Goal: Transaction & Acquisition: Obtain resource

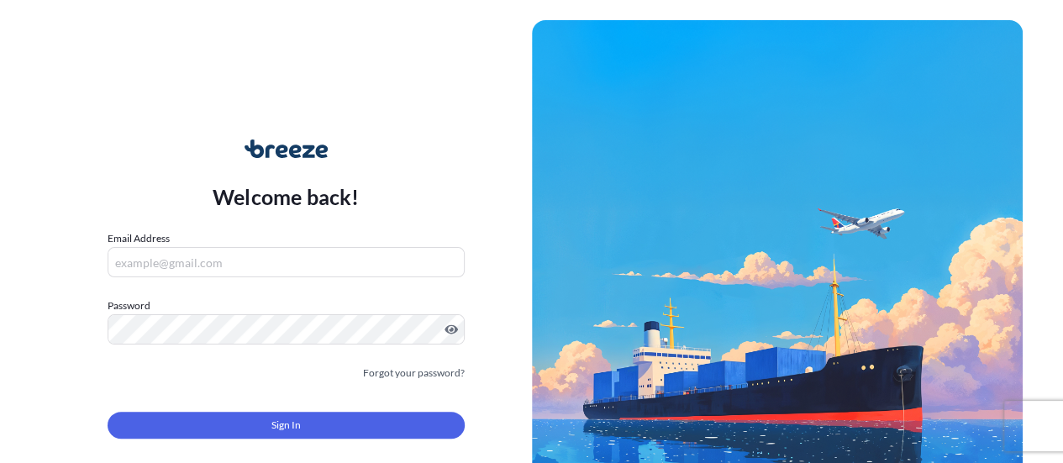
type input "[PERSON_NAME][EMAIL_ADDRESS][PERSON_NAME][DOMAIN_NAME]"
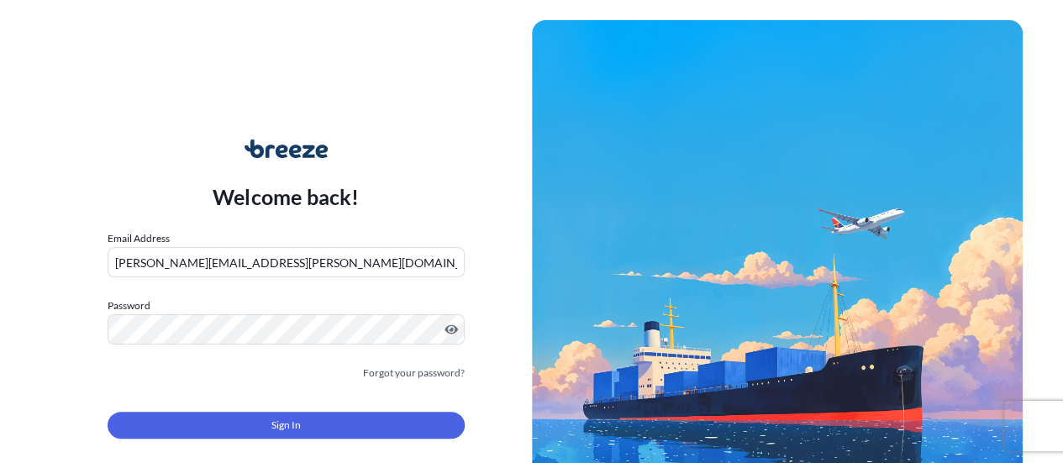
click at [440, 436] on button "Sign In" at bounding box center [286, 425] width 357 height 27
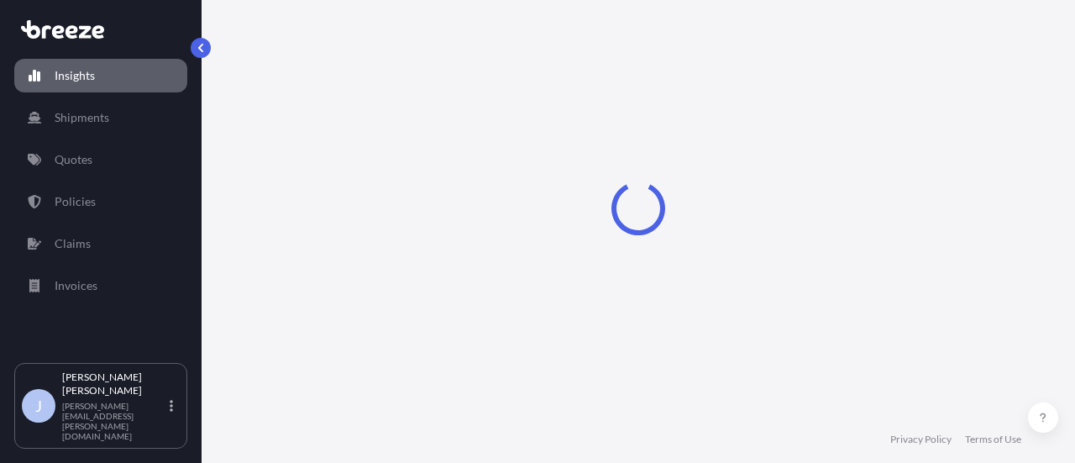
select select "2025"
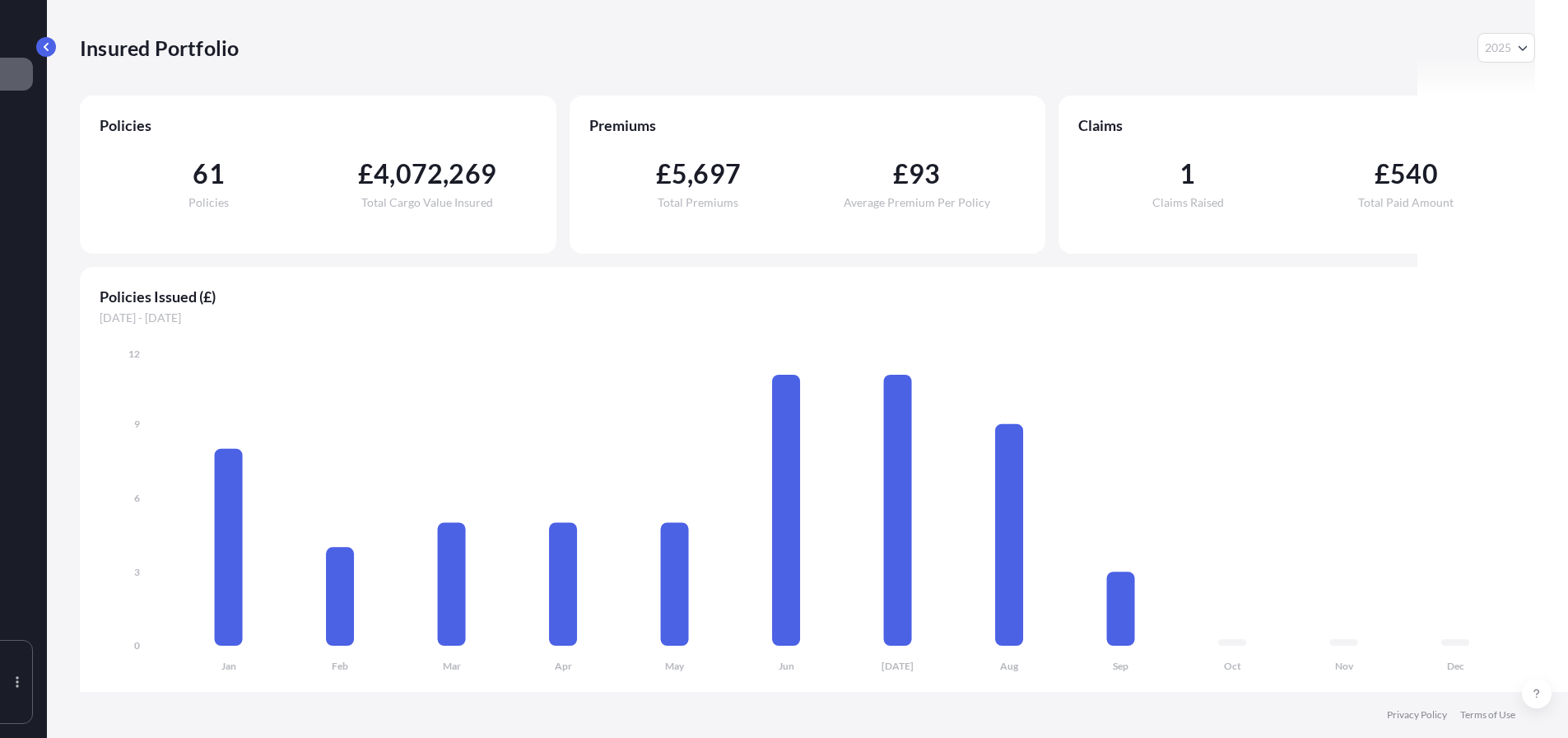
scroll to position [0, 151]
drag, startPoint x: 1029, startPoint y: 736, endPoint x: 87, endPoint y: 440, distance: 987.4
click at [121, 453] on div "Insured Portfolio 2025 2025 2024 2023 2022 Policies 61 Policies £ 4 , 072 , 269…" at bounding box center [808, 369] width 1522 height 738
click at [54, 46] on button "button" at bounding box center [46, 47] width 20 height 20
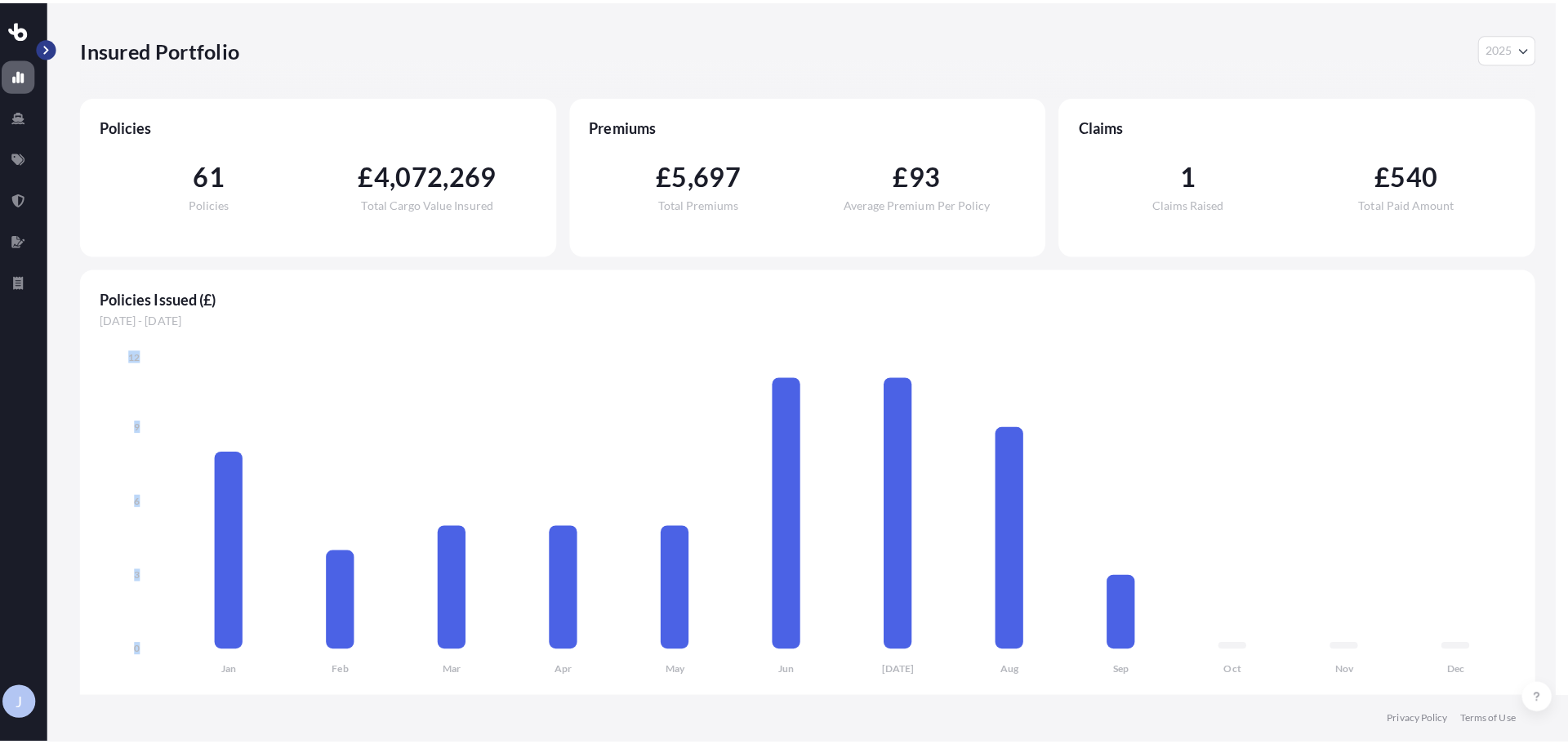
scroll to position [0, 0]
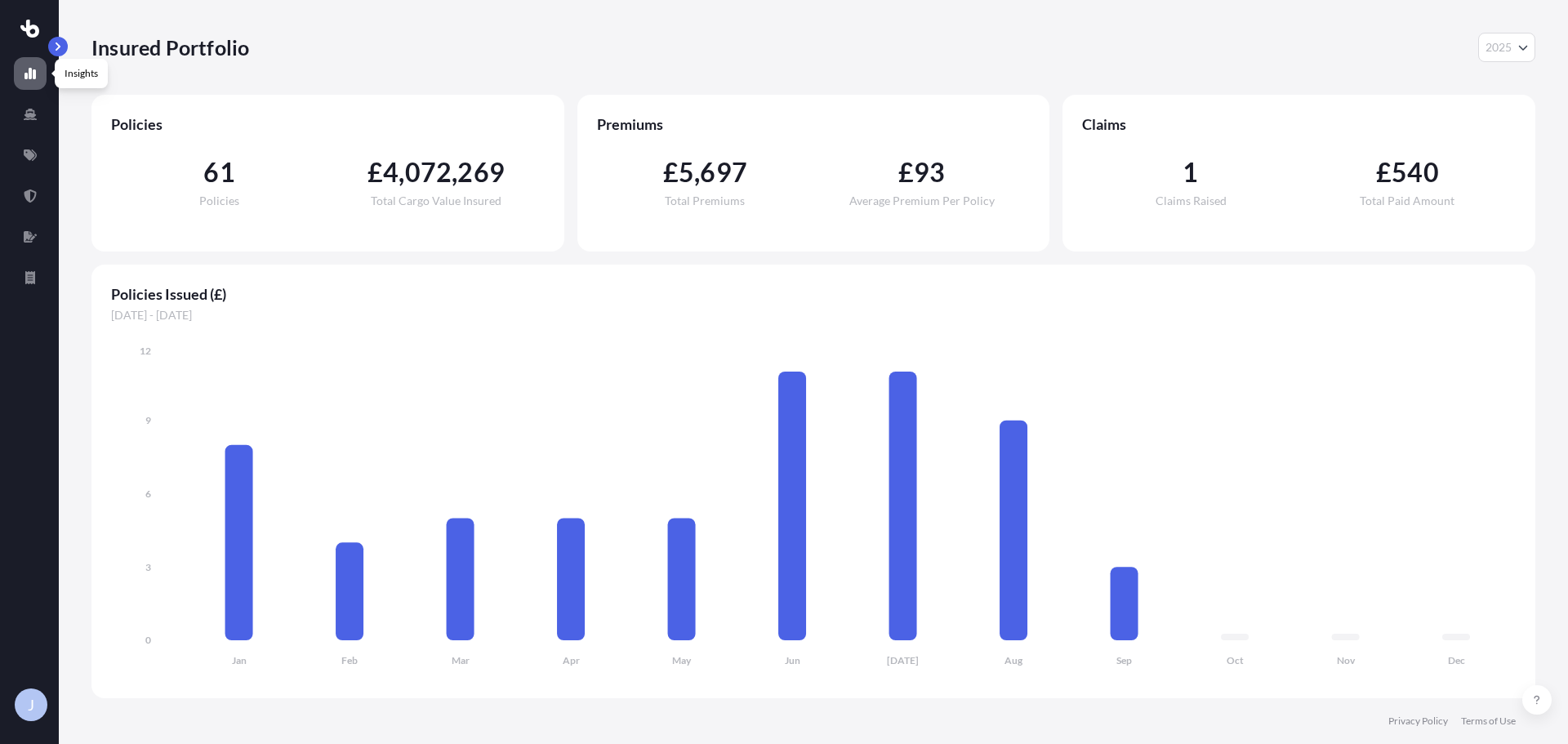
click at [39, 23] on icon at bounding box center [30, 28] width 19 height 18
click at [29, 145] on link at bounding box center [30, 156] width 33 height 33
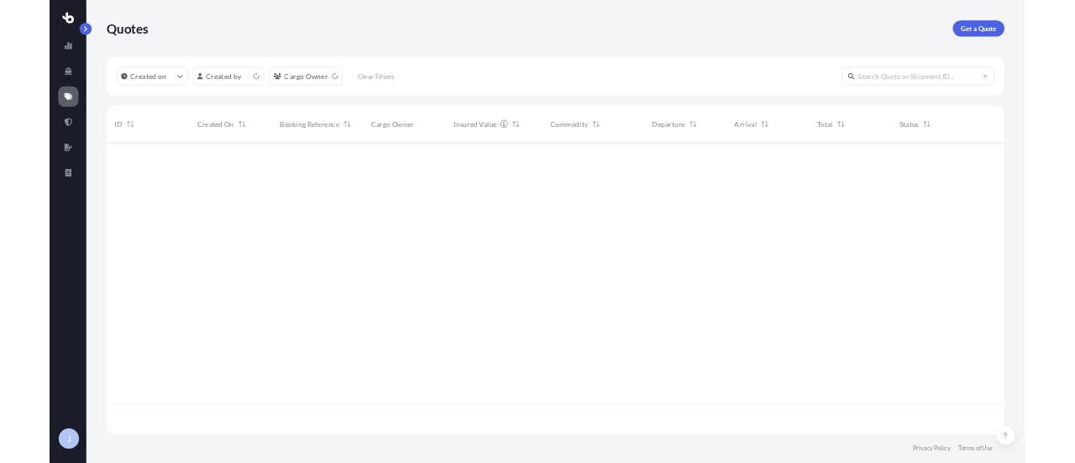
scroll to position [480, 1473]
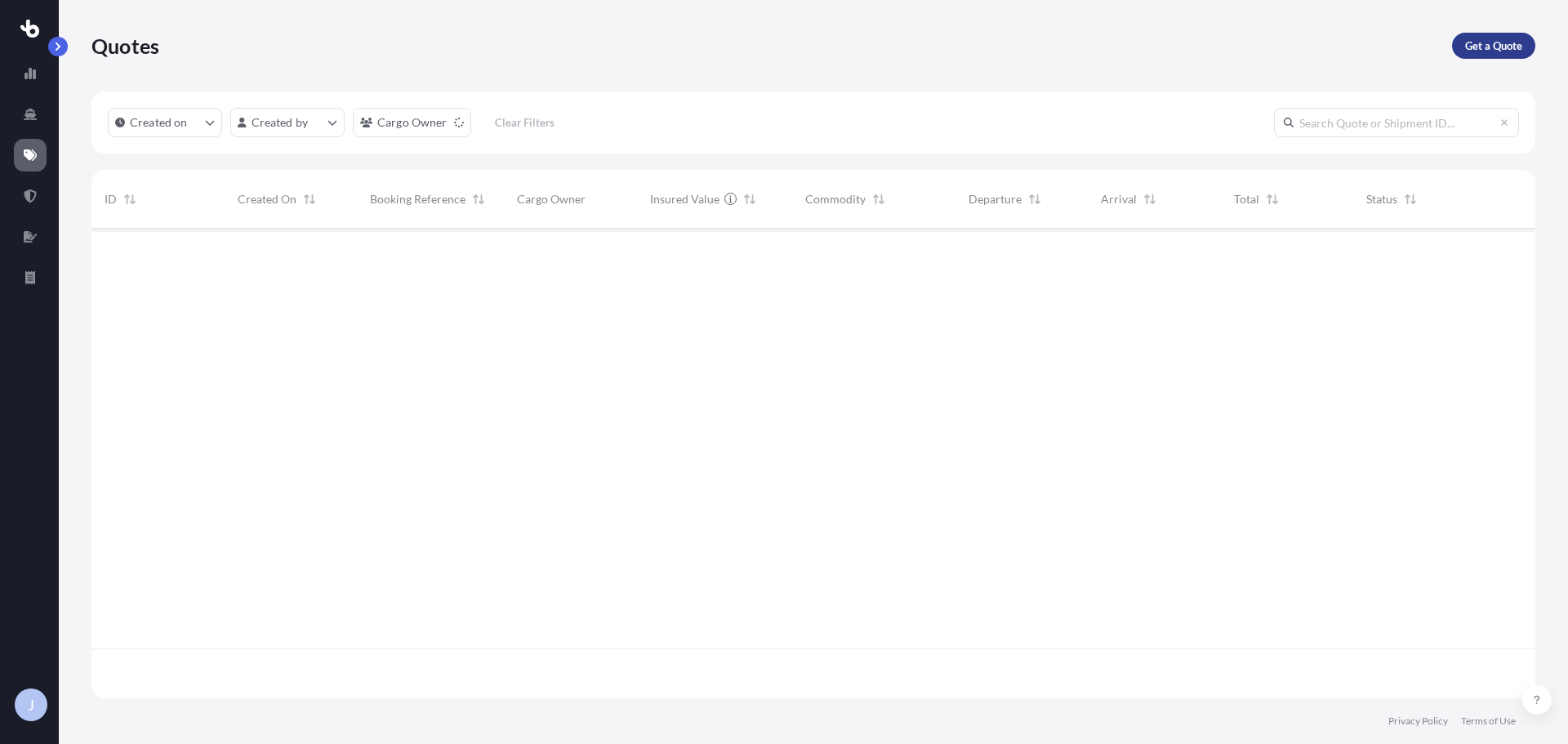
click at [1032, 49] on p "Get a Quote" at bounding box center [1493, 46] width 57 height 17
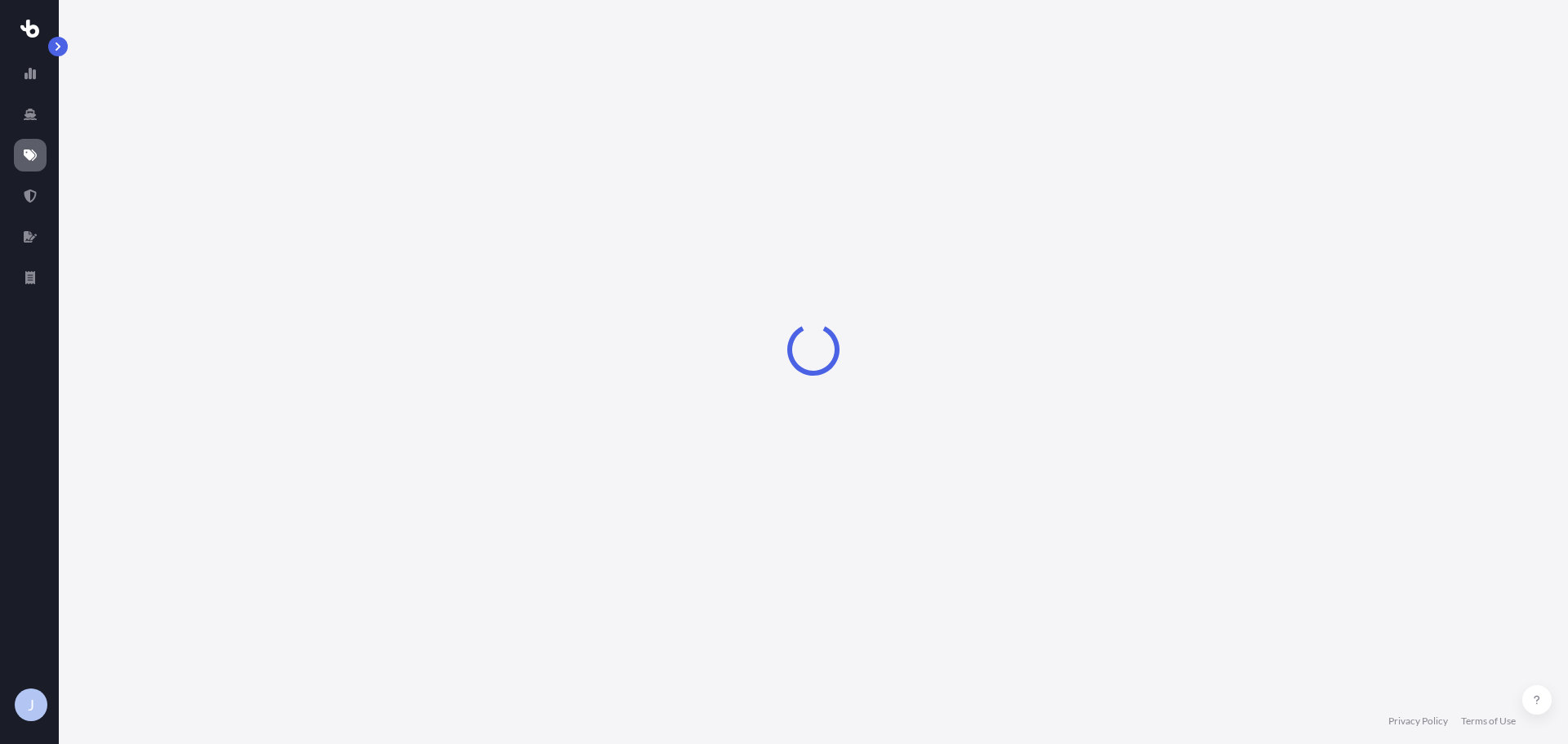
select select "Sea"
select select "1"
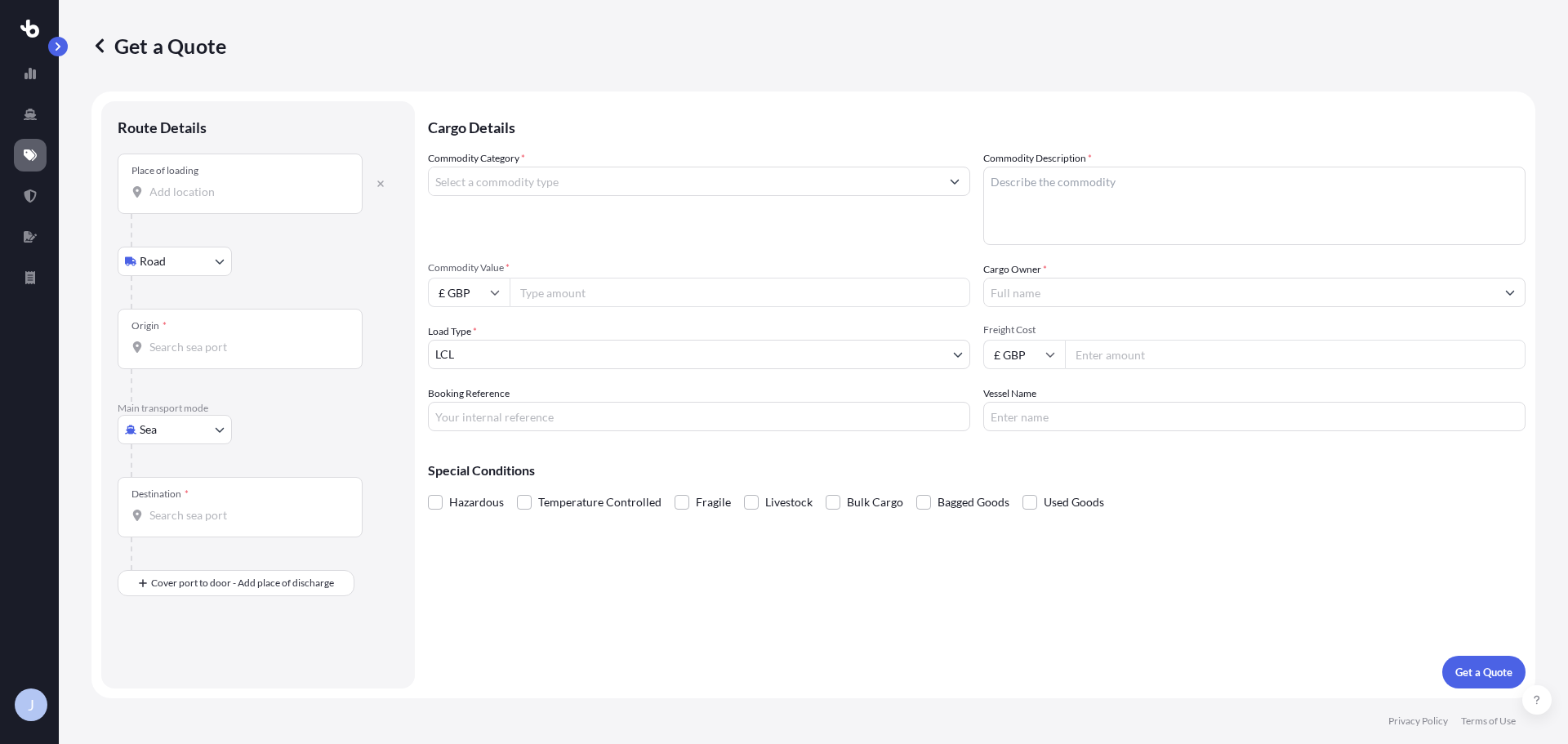
click at [196, 449] on input "Destination *" at bounding box center [246, 515] width 192 height 17
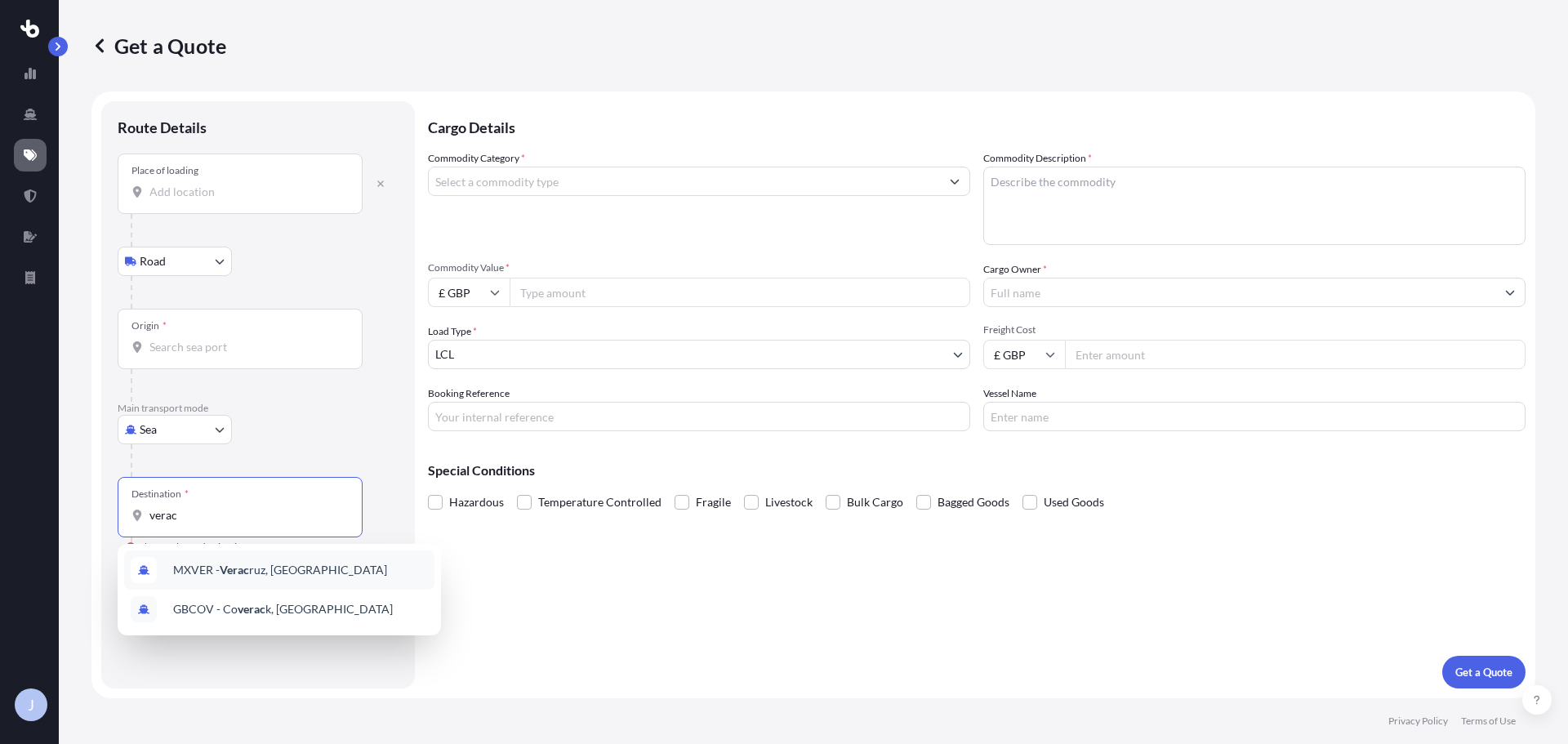
click at [244, 449] on div "MXVER - Verac ruz, [GEOGRAPHIC_DATA]" at bounding box center [279, 570] width 310 height 39
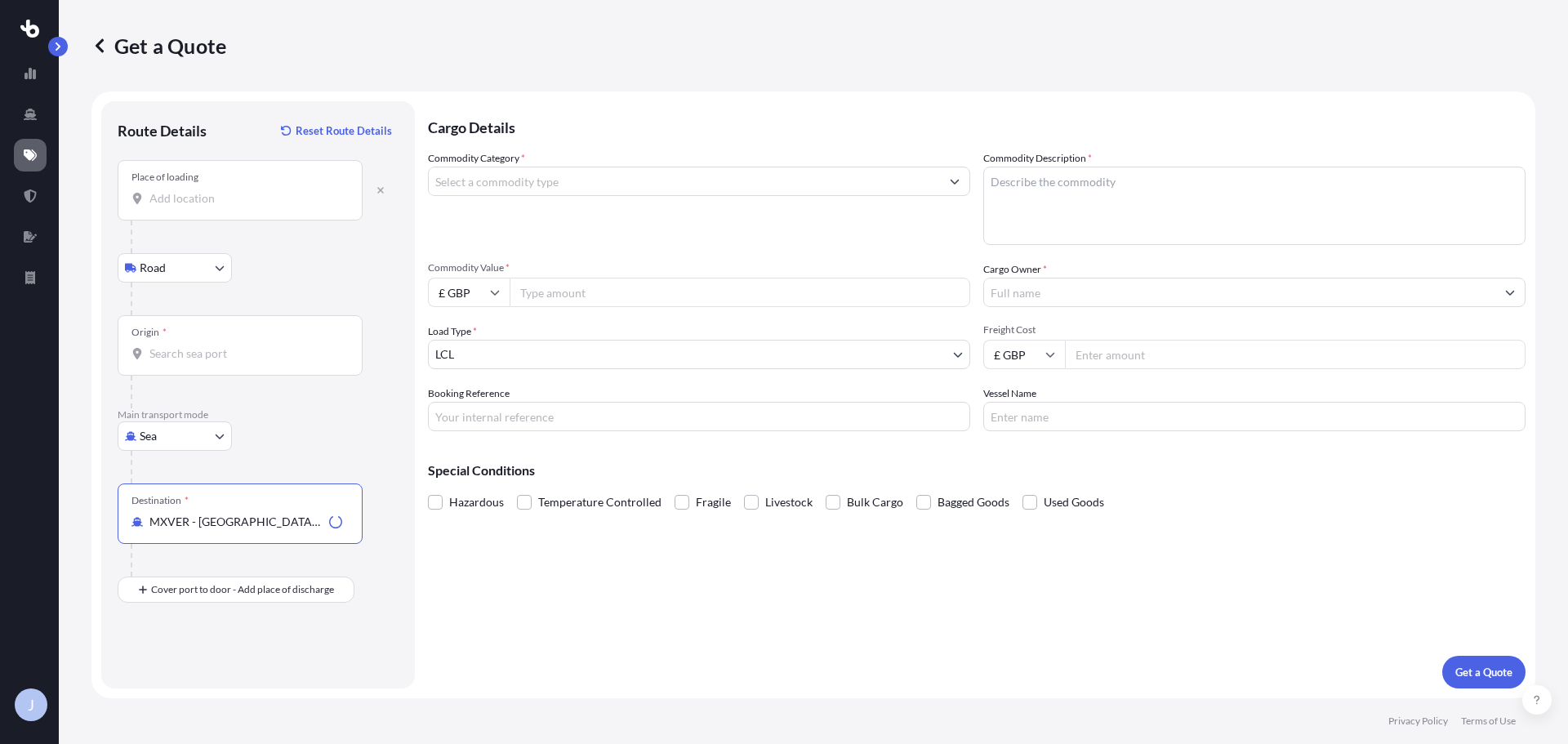
type input "MXVER - [GEOGRAPHIC_DATA], [GEOGRAPHIC_DATA]"
click at [212, 357] on input "Origin *" at bounding box center [246, 353] width 192 height 17
click at [200, 192] on input "Place of loading" at bounding box center [246, 198] width 192 height 17
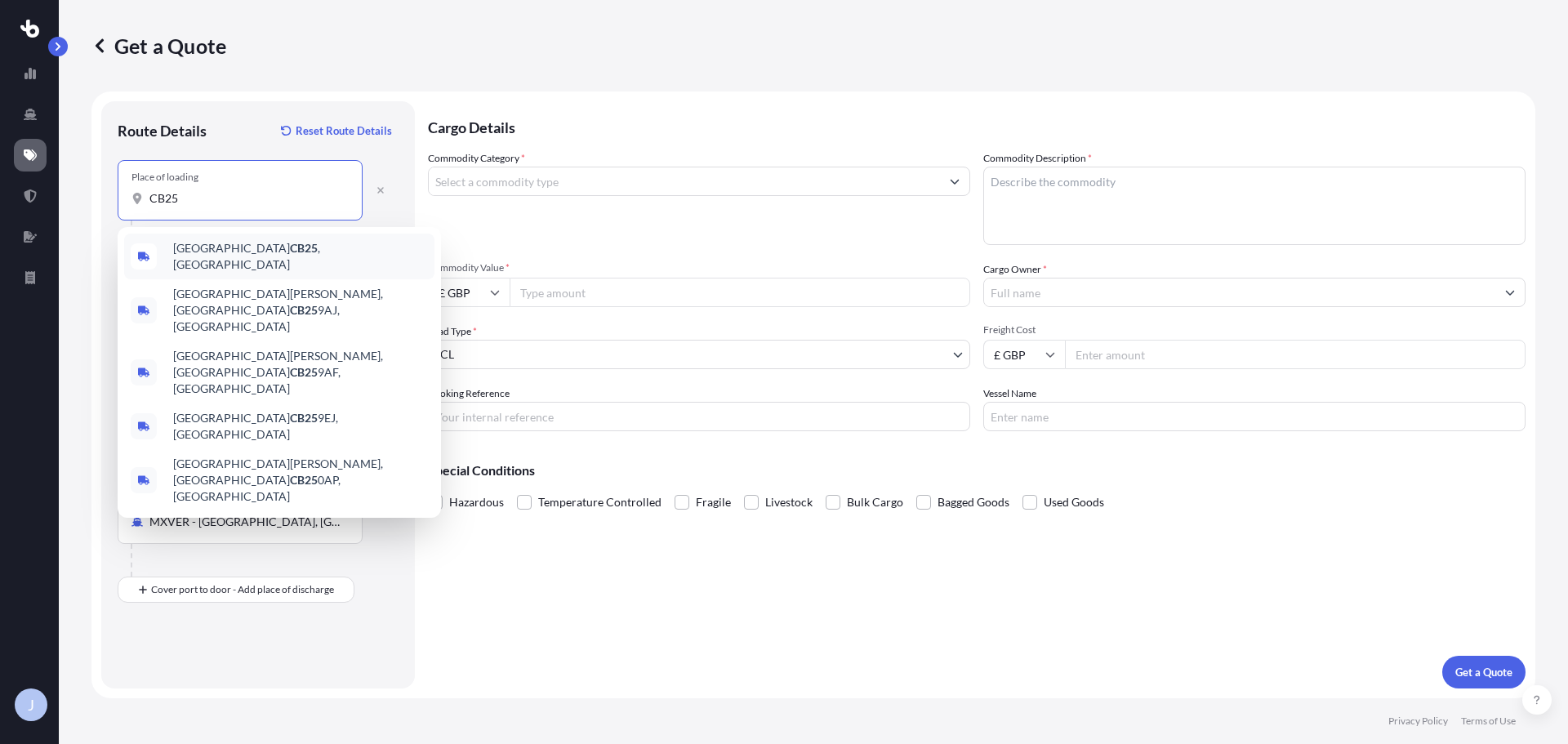
click at [289, 245] on div "Cambridge CB25 , [GEOGRAPHIC_DATA]" at bounding box center [279, 256] width 310 height 46
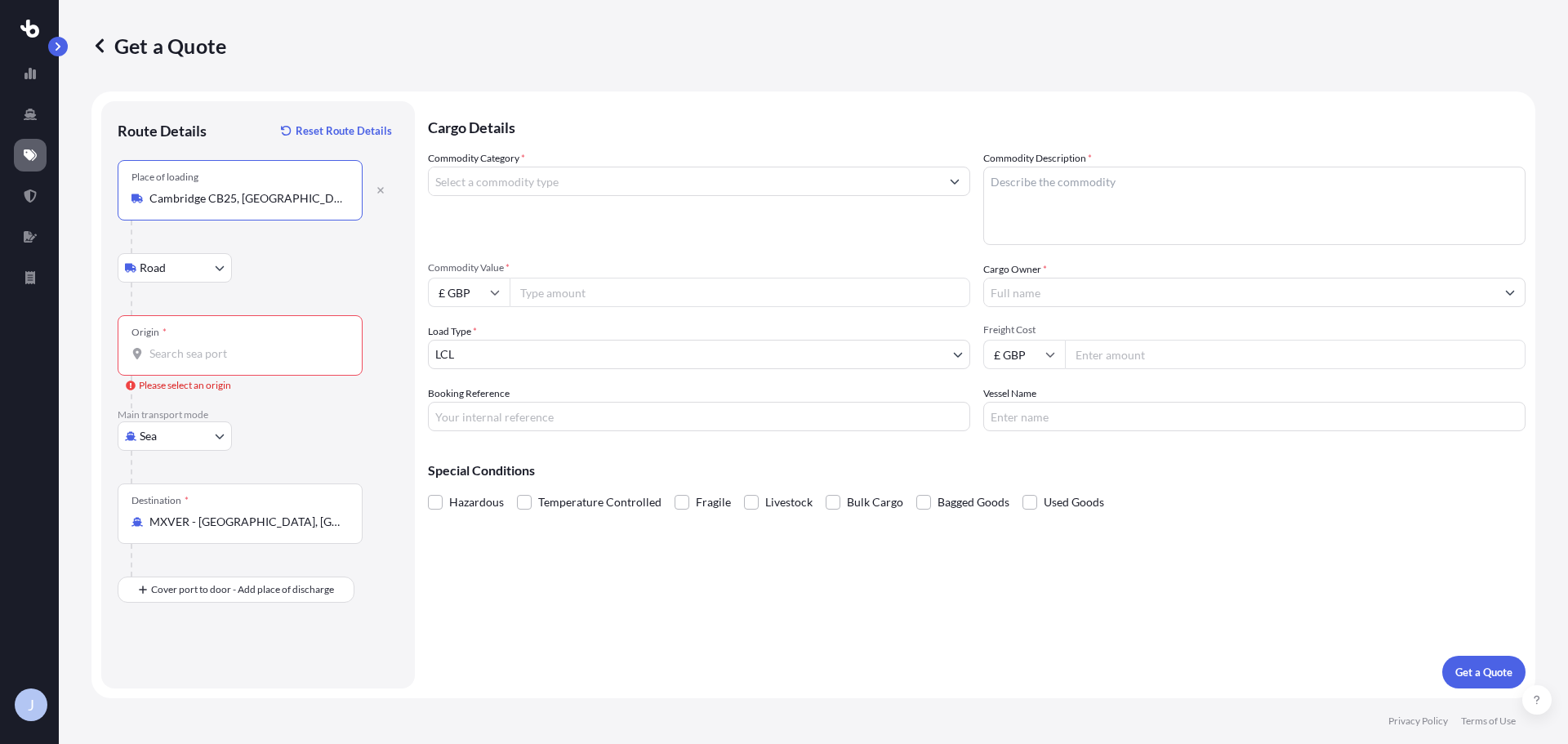
type input "Cambridge CB25, [GEOGRAPHIC_DATA]"
click at [226, 350] on input "Origin * Please select an origin" at bounding box center [246, 353] width 192 height 17
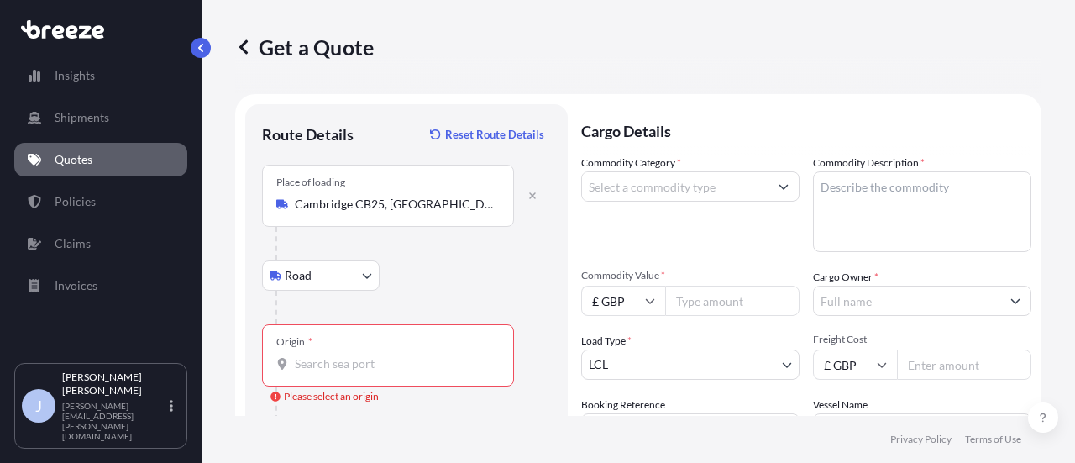
click at [341, 354] on div "Origin *" at bounding box center [388, 355] width 252 height 62
click at [341, 355] on input "Origin * Please select an origin" at bounding box center [394, 363] width 198 height 17
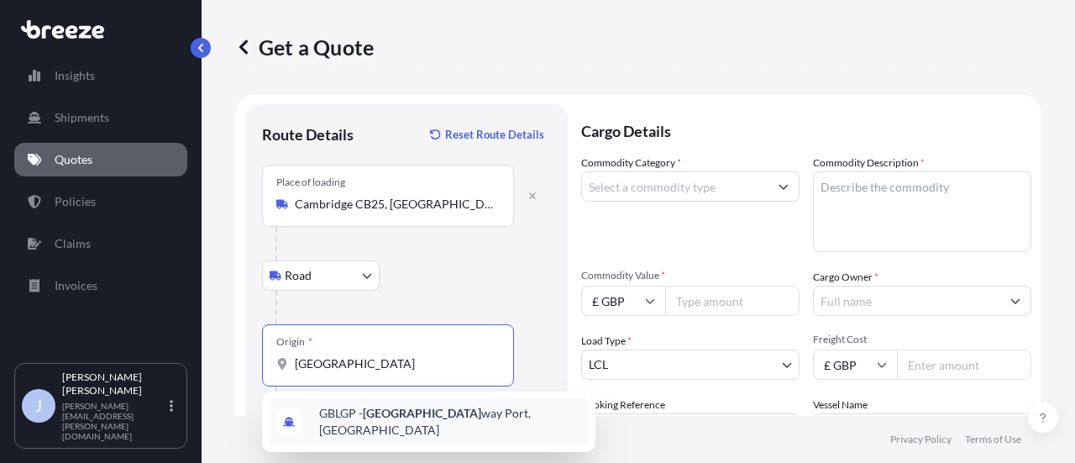
click at [397, 425] on span "GBLGP - [GEOGRAPHIC_DATA], [GEOGRAPHIC_DATA]" at bounding box center [450, 422] width 263 height 34
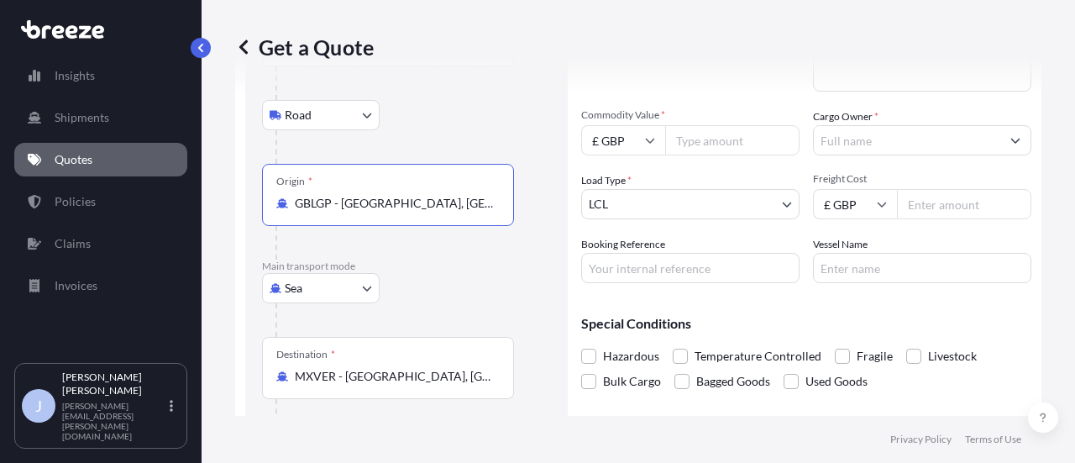
scroll to position [168, 0]
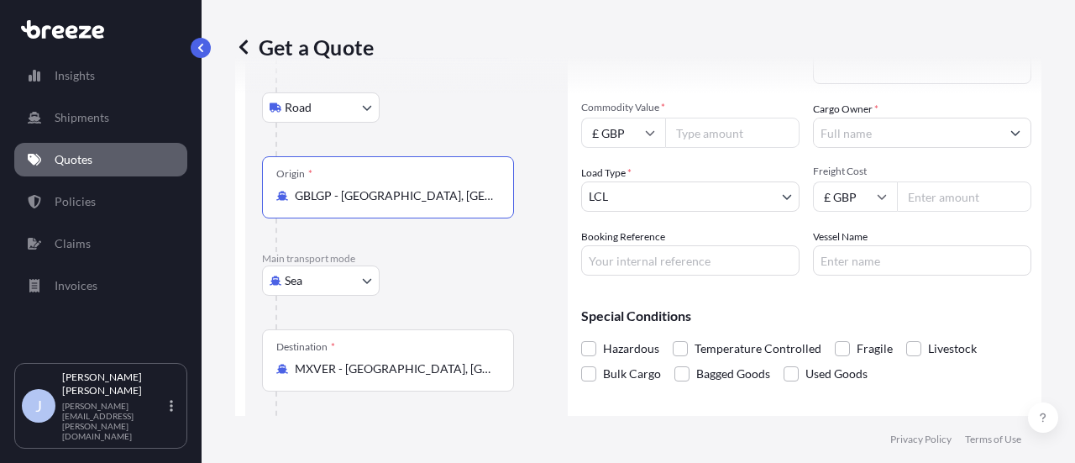
type input "GBLGP - [GEOGRAPHIC_DATA], [GEOGRAPHIC_DATA]"
click at [644, 195] on body "1 option available. Insights Shipments Quotes Policies Claims Invoices J [PERSO…" at bounding box center [537, 231] width 1075 height 463
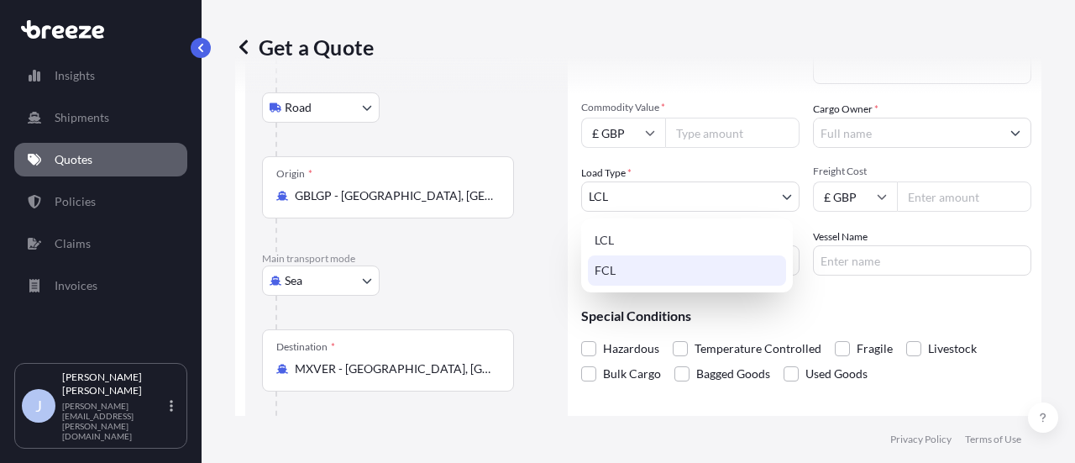
click at [633, 260] on div "FCL" at bounding box center [687, 270] width 198 height 30
select select "2"
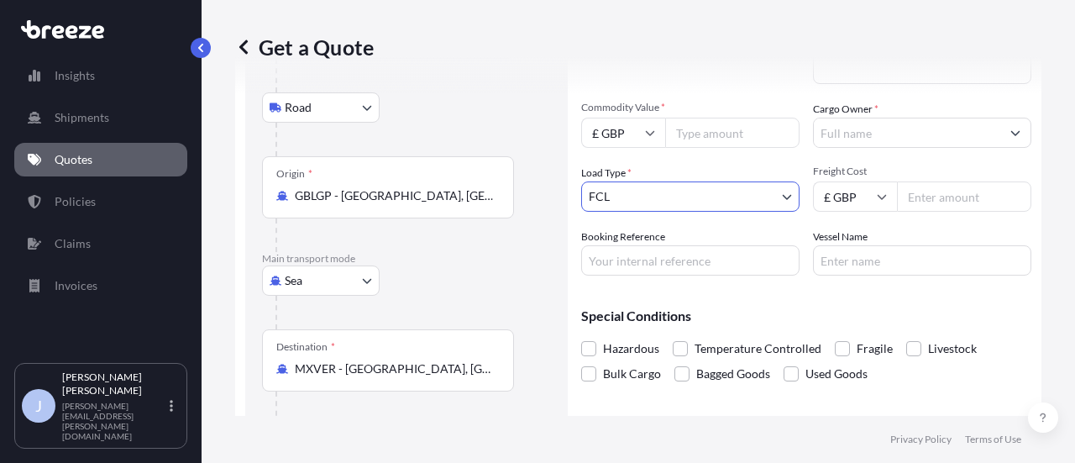
scroll to position [0, 0]
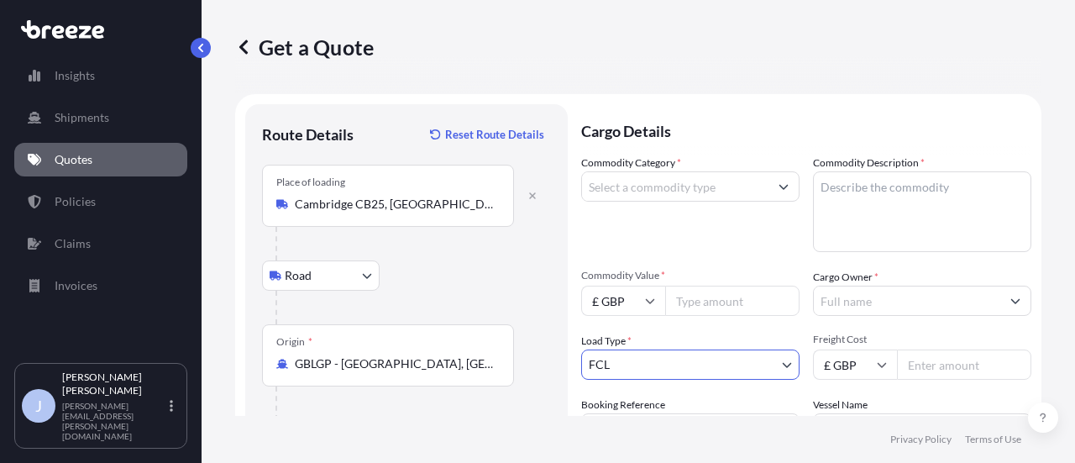
click at [694, 187] on input "Commodity Category *" at bounding box center [675, 186] width 187 height 30
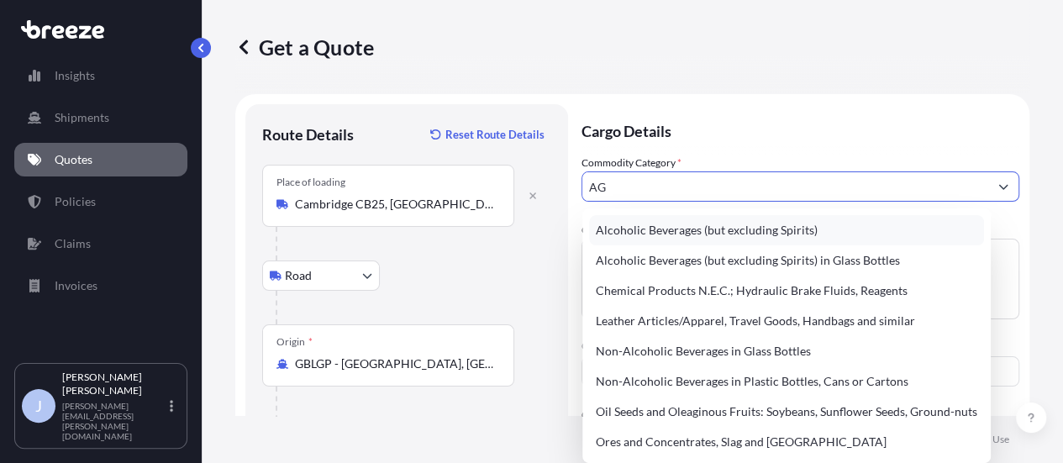
type input "A"
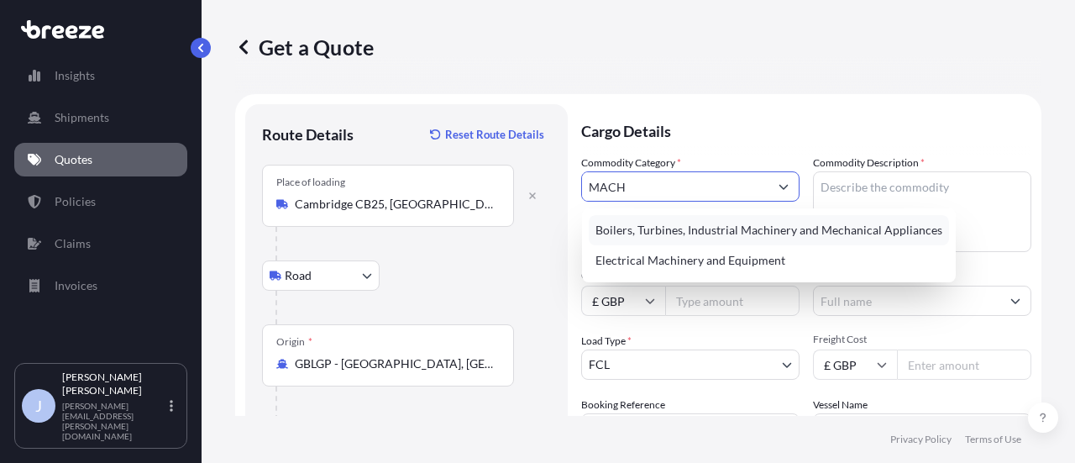
click at [701, 222] on div "Boilers, Turbines, Industrial Machinery and Mechanical Appliances" at bounding box center [769, 230] width 360 height 30
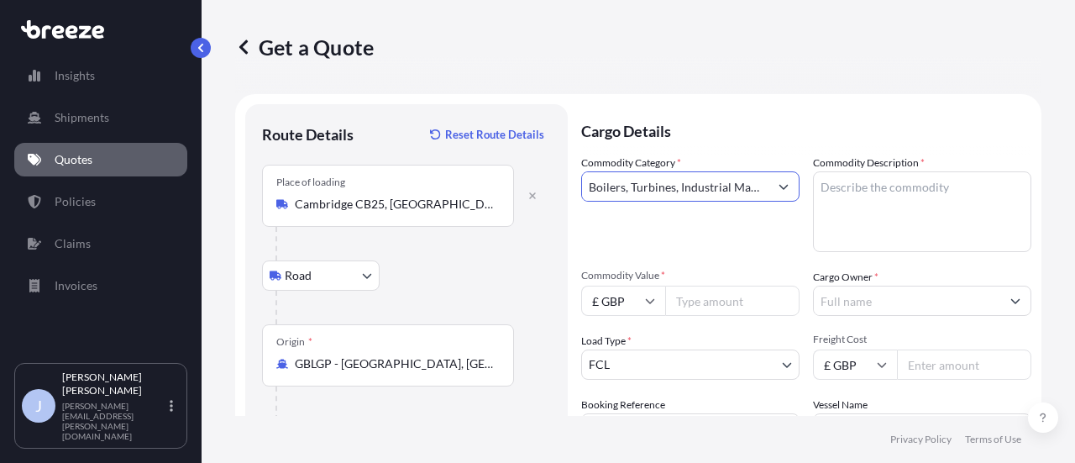
type input "Boilers, Turbines, Industrial Machinery and Mechanical Appliances"
click at [879, 191] on textarea "Commodity Description *" at bounding box center [922, 211] width 218 height 81
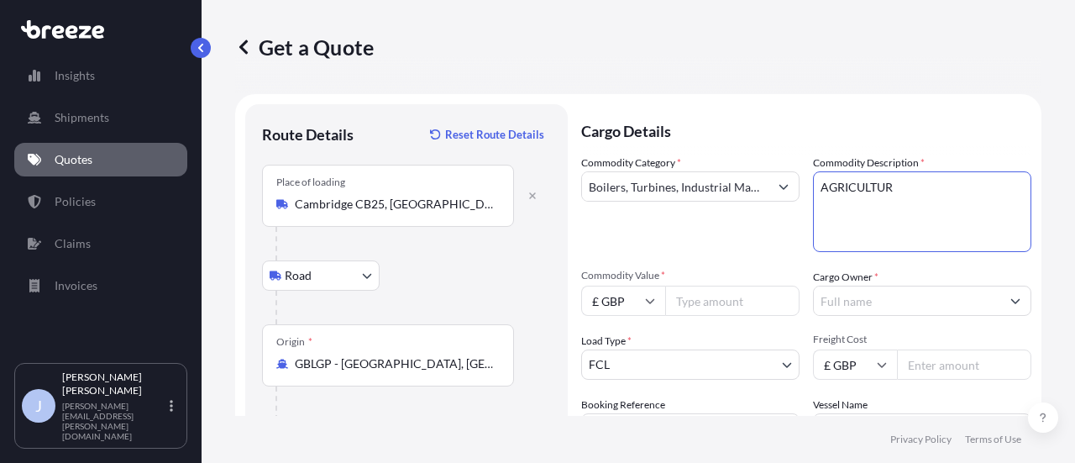
drag, startPoint x: 900, startPoint y: 202, endPoint x: 685, endPoint y: 186, distance: 215.7
click at [685, 186] on div "Commodity Category * Boilers, Turbines, Industrial Machinery and Mechanical App…" at bounding box center [806, 299] width 450 height 289
paste textarea "AL MACHINERY"
type textarea "AGRICULTURAL MACHINERY"
click at [840, 305] on input "Cargo Owner *" at bounding box center [907, 301] width 187 height 30
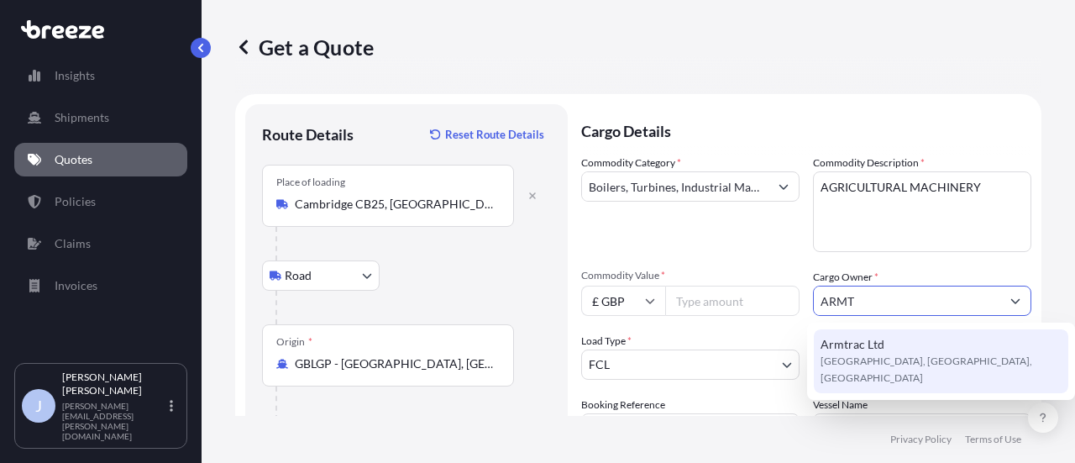
click at [857, 345] on span "Armtrac Ltd" at bounding box center [853, 344] width 64 height 17
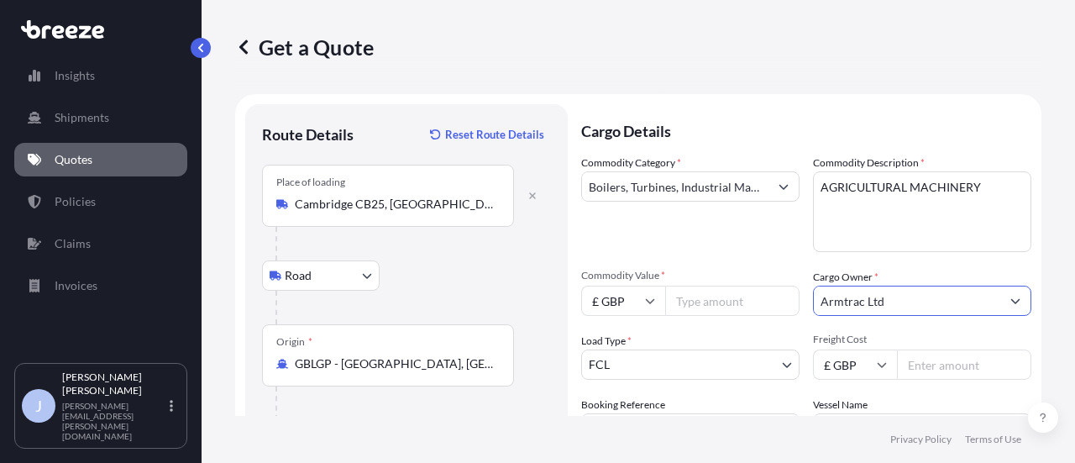
type input "Armtrac Ltd"
click at [633, 292] on input "£ GBP" at bounding box center [623, 301] width 84 height 30
click at [622, 416] on div "$ USD" at bounding box center [623, 418] width 71 height 32
type input "$ USD"
click at [714, 297] on input "Commodity Value *" at bounding box center [732, 301] width 134 height 30
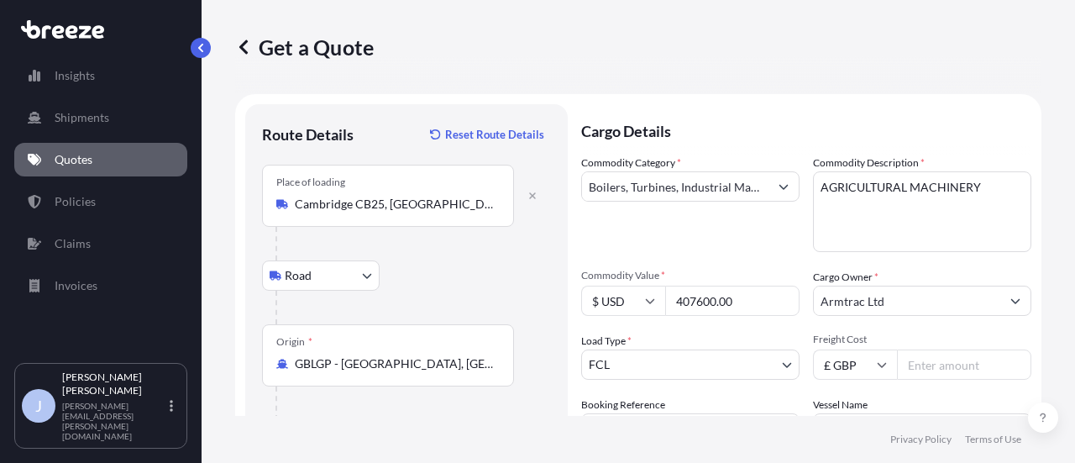
scroll to position [84, 0]
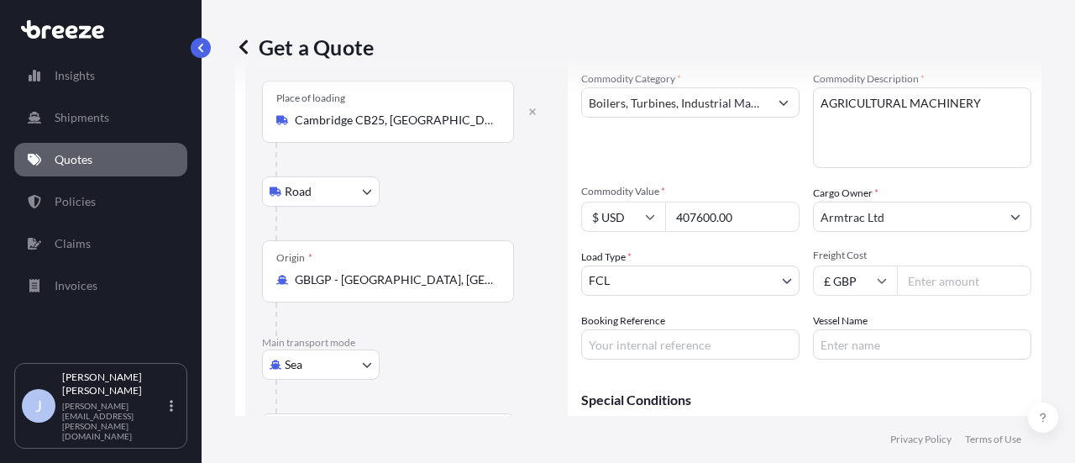
type input "407600.00"
click at [964, 272] on input "Freight Cost" at bounding box center [964, 280] width 134 height 30
type input "2995"
click at [699, 345] on input "Booking Reference" at bounding box center [690, 344] width 218 height 30
click at [645, 349] on input "Booking Reference" at bounding box center [690, 344] width 218 height 30
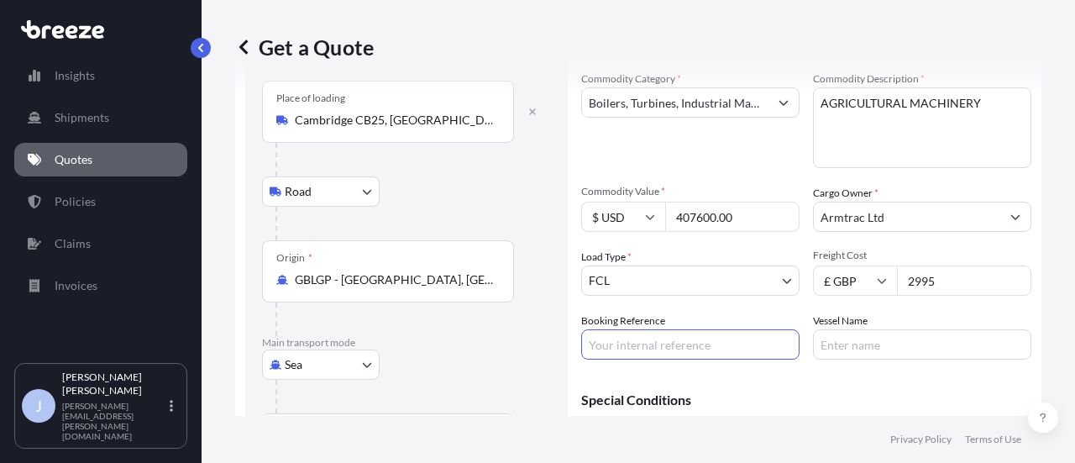
paste input "2RL45090022"
type input "2RL45090022"
click at [880, 339] on input "Vessel Name" at bounding box center [922, 344] width 218 height 30
click at [838, 347] on input "Vessel Name" at bounding box center [922, 344] width 218 height 30
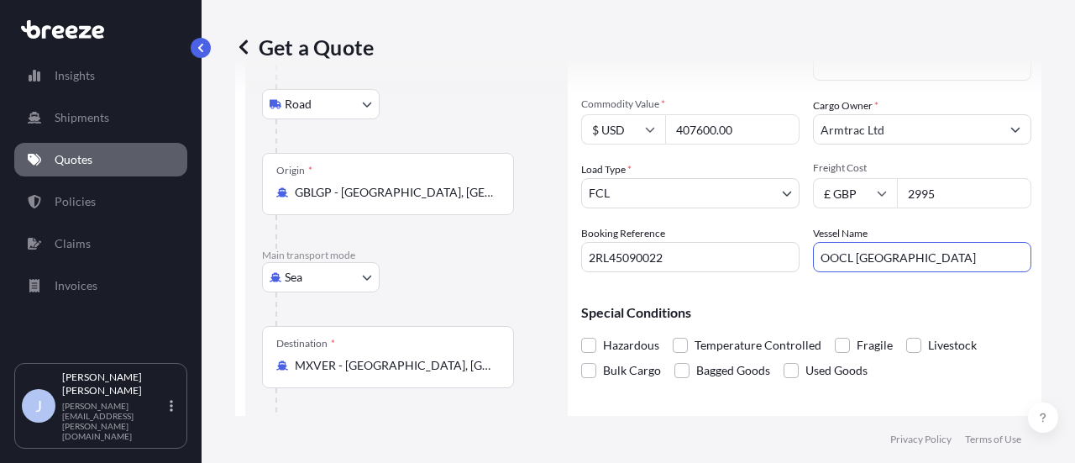
scroll to position [229, 0]
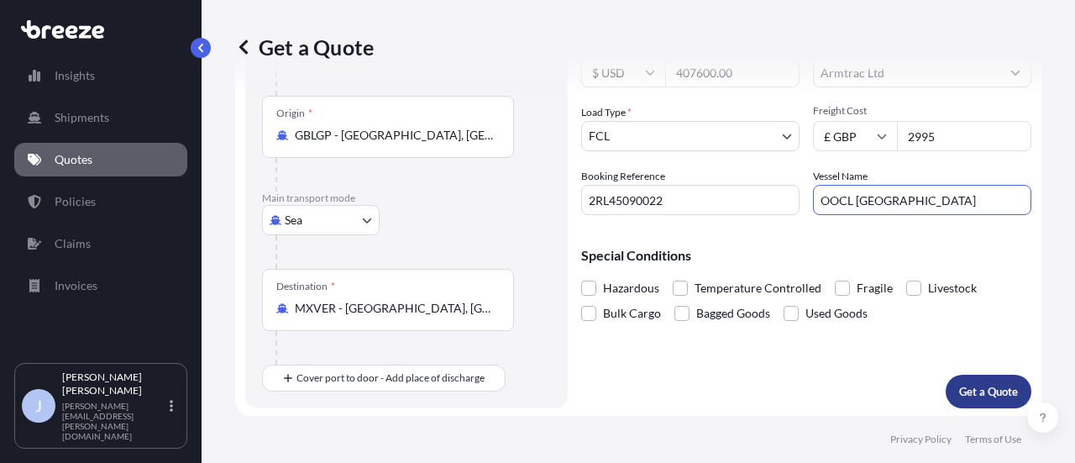
type input "OOCL [GEOGRAPHIC_DATA]"
click at [980, 389] on p "Get a Quote" at bounding box center [988, 391] width 59 height 17
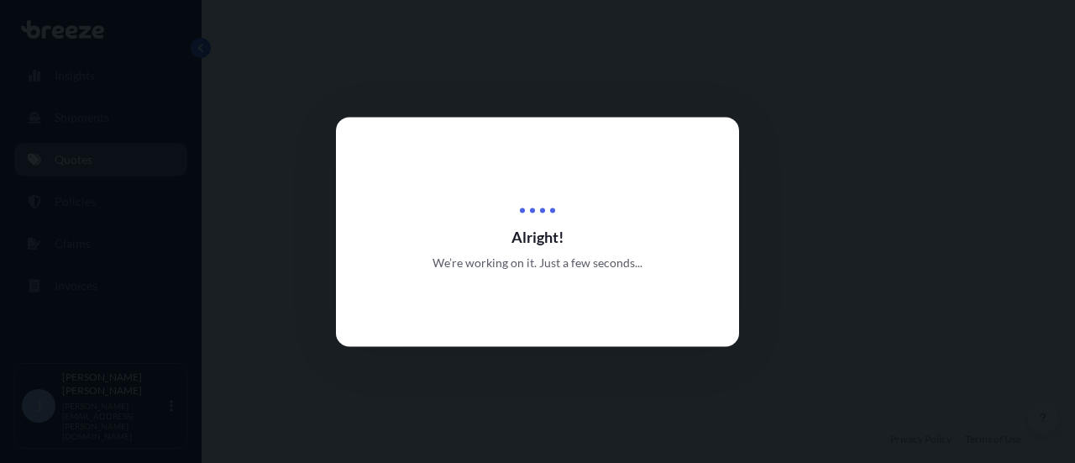
select select "Road"
select select "Sea"
select select "2"
